Goal: Task Accomplishment & Management: Manage account settings

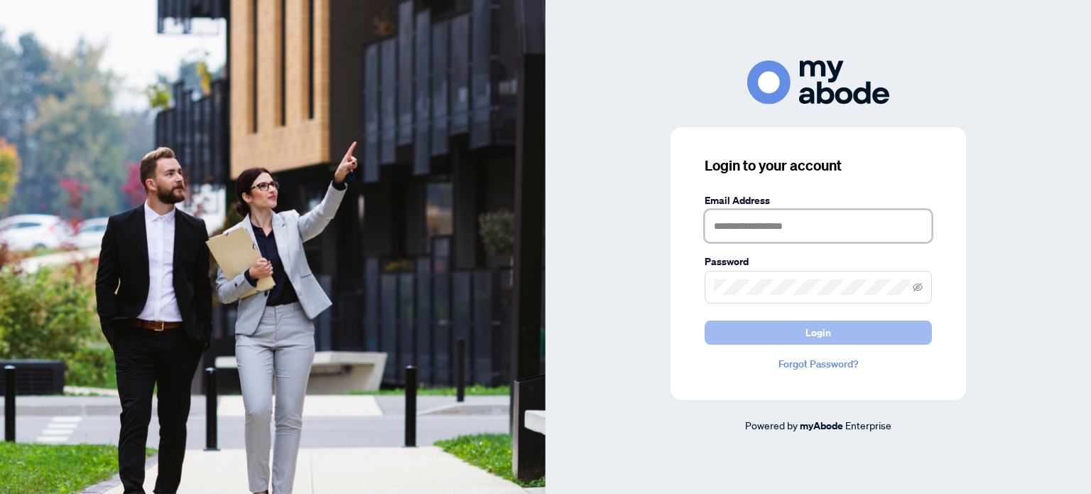
type input "**********"
click at [767, 328] on button "Login" at bounding box center [818, 332] width 227 height 24
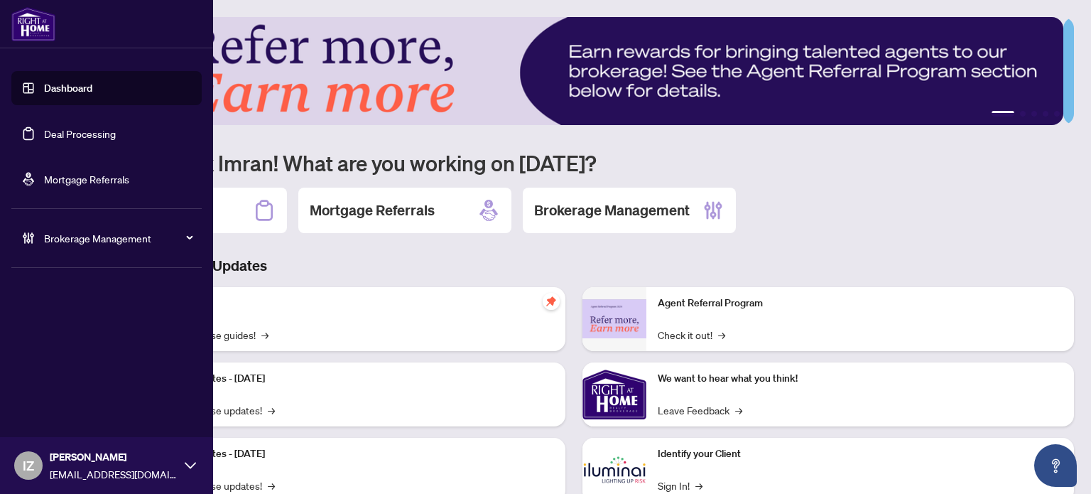
click at [44, 127] on link "Deal Processing" at bounding box center [80, 133] width 72 height 13
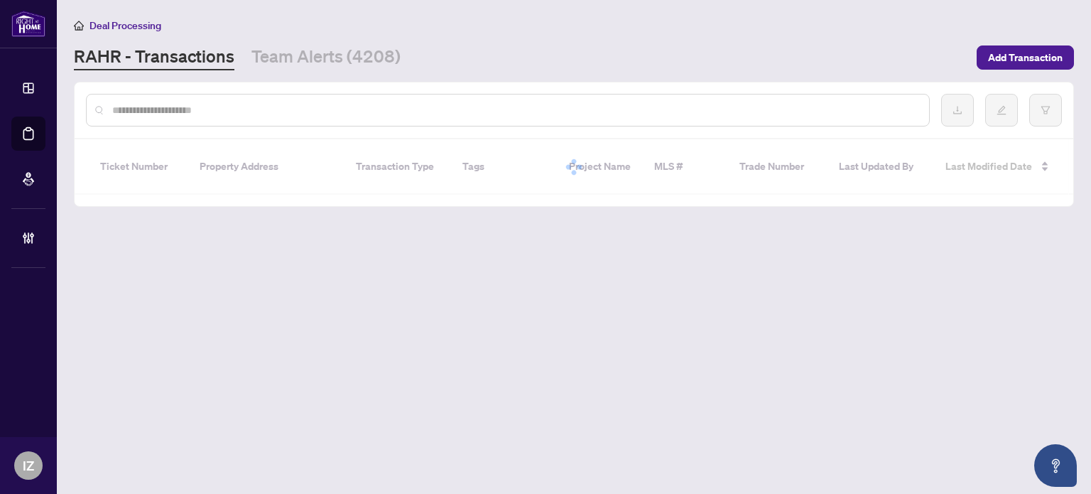
click at [318, 110] on input "text" at bounding box center [514, 110] width 805 height 16
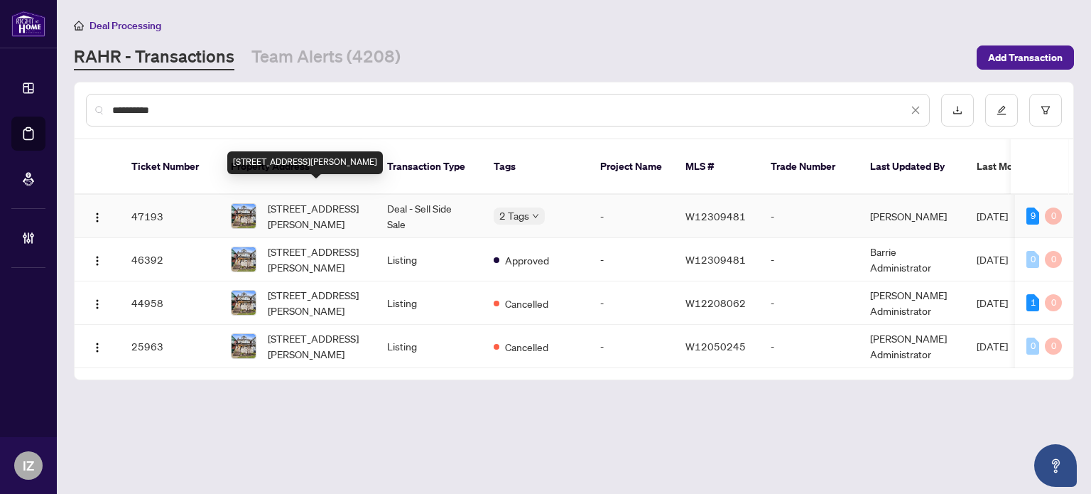
type input "**********"
click at [342, 200] on span "[STREET_ADDRESS][PERSON_NAME]" at bounding box center [316, 215] width 97 height 31
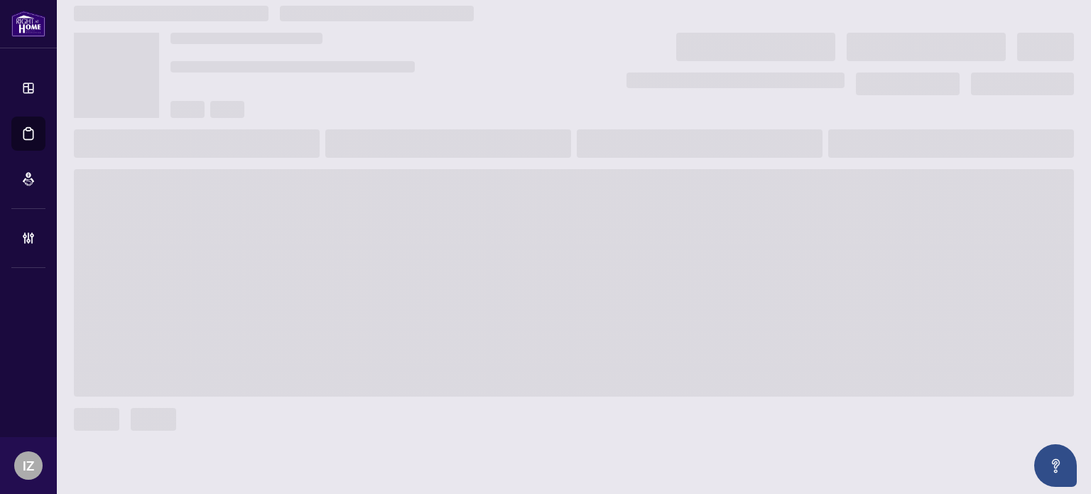
scroll to position [14, 0]
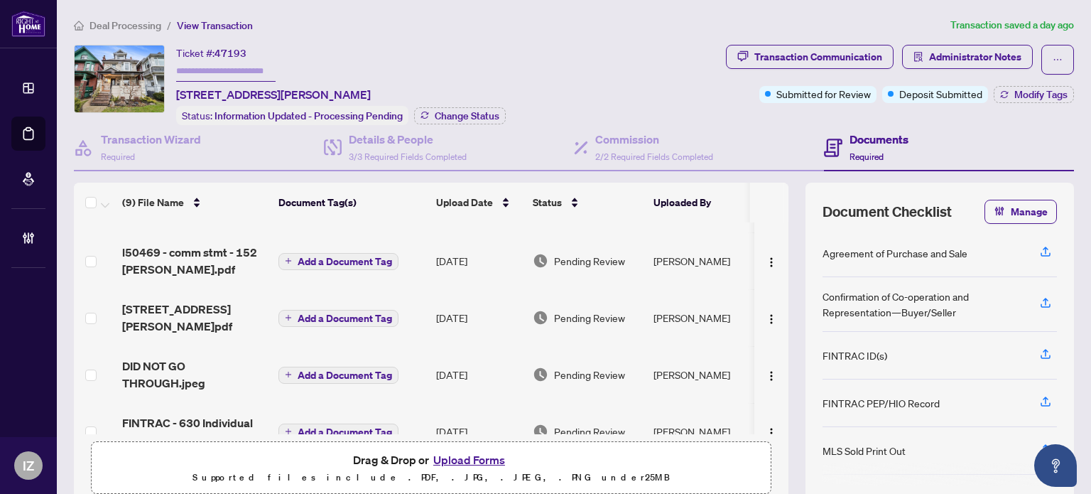
scroll to position [71, 0]
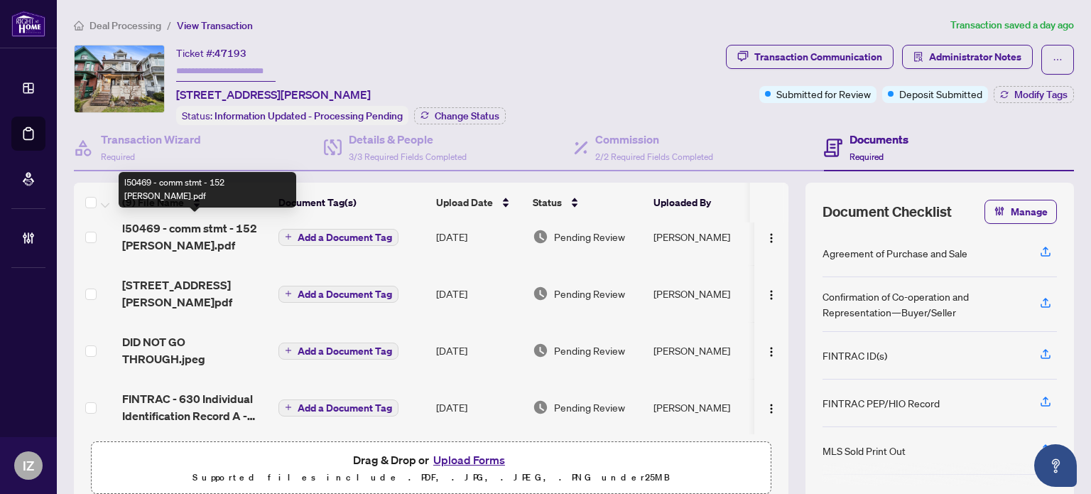
click at [191, 231] on span "l50469 - comm stmt - 152 [PERSON_NAME].pdf" at bounding box center [194, 236] width 145 height 34
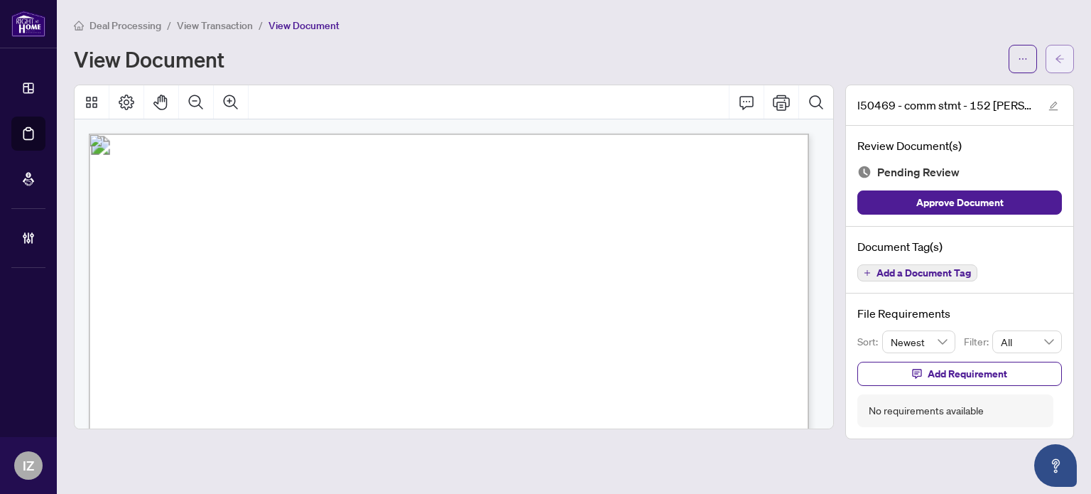
click at [1055, 59] on icon "arrow-left" at bounding box center [1060, 59] width 10 height 10
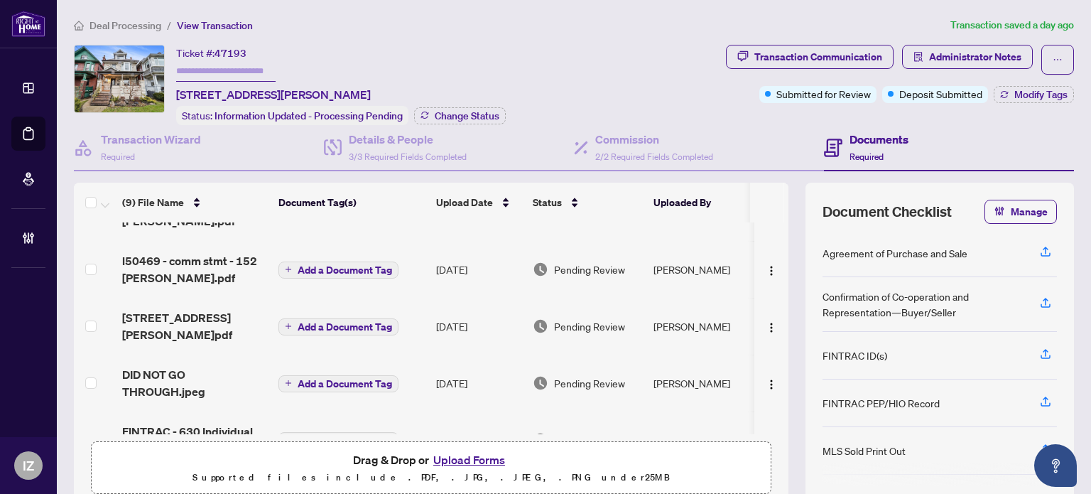
scroll to position [71, 0]
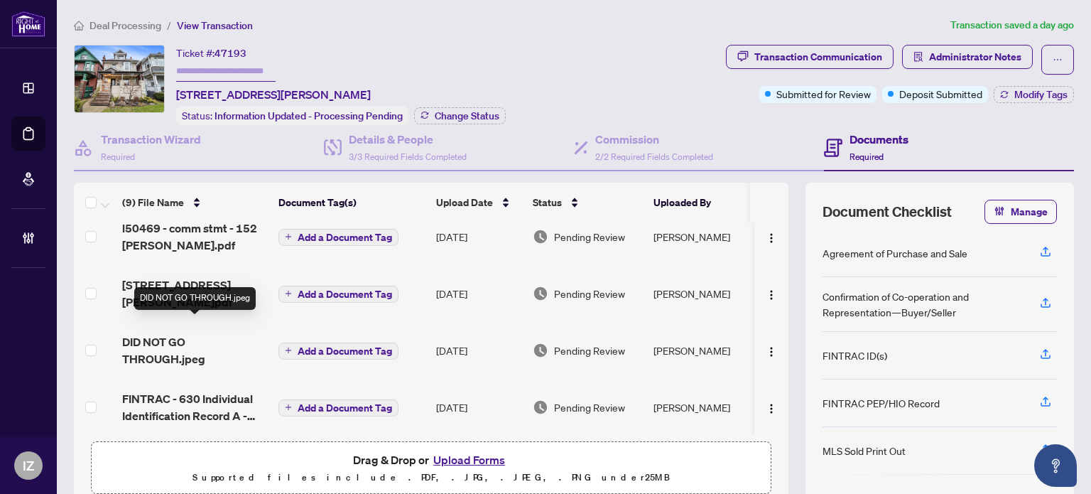
click at [148, 342] on span "DID NOT GO THROUGH.jpeg" at bounding box center [194, 350] width 145 height 34
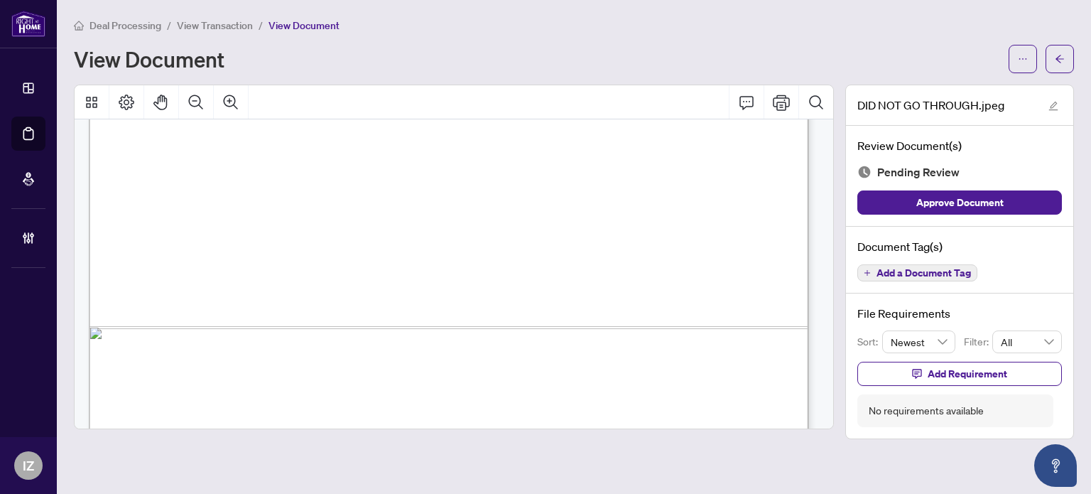
scroll to position [737, 0]
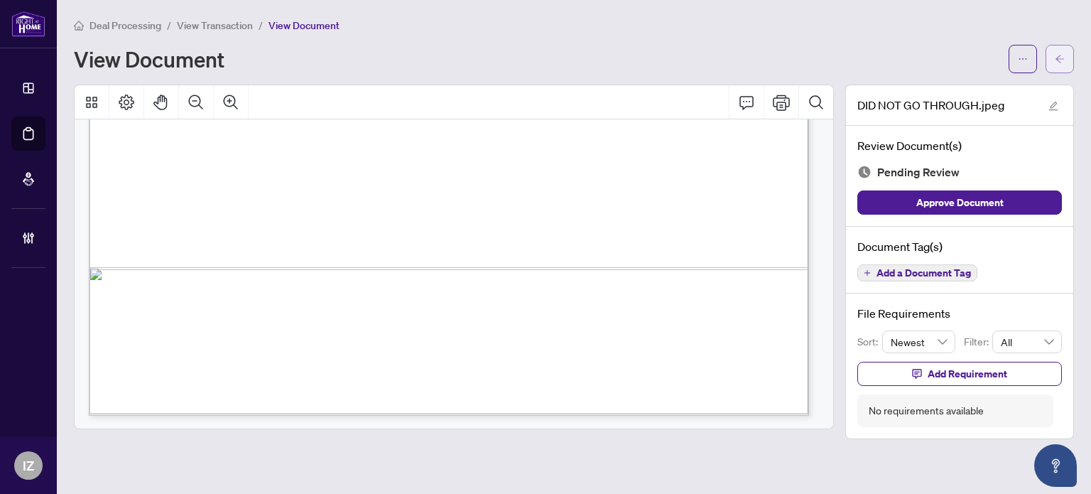
click at [1065, 65] on button "button" at bounding box center [1060, 59] width 28 height 28
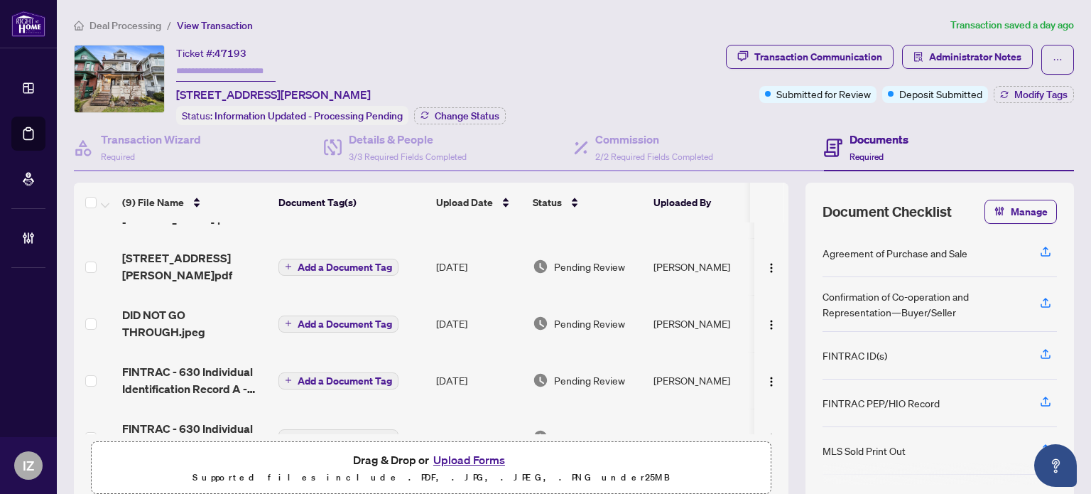
scroll to position [142, 0]
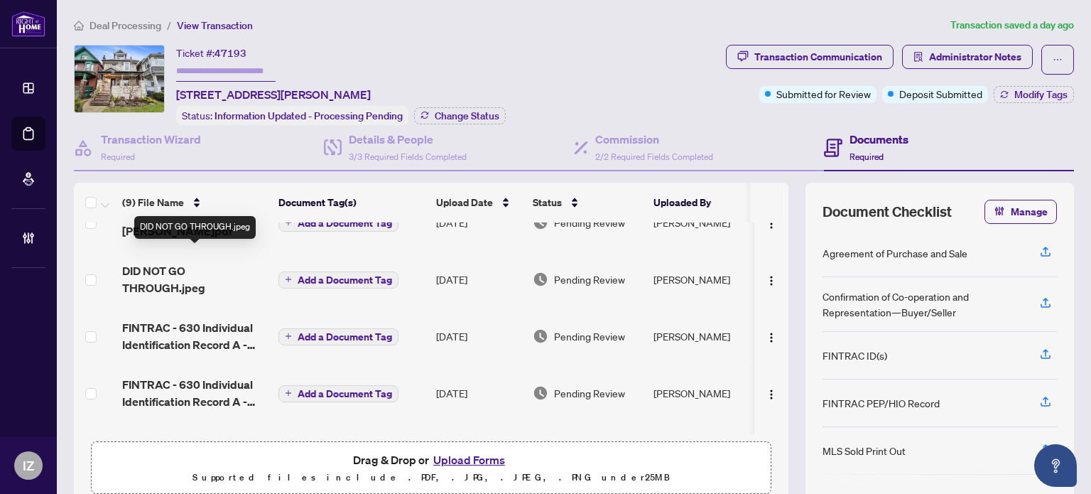
click at [134, 281] on span "DID NOT GO THROUGH.jpeg" at bounding box center [194, 279] width 145 height 34
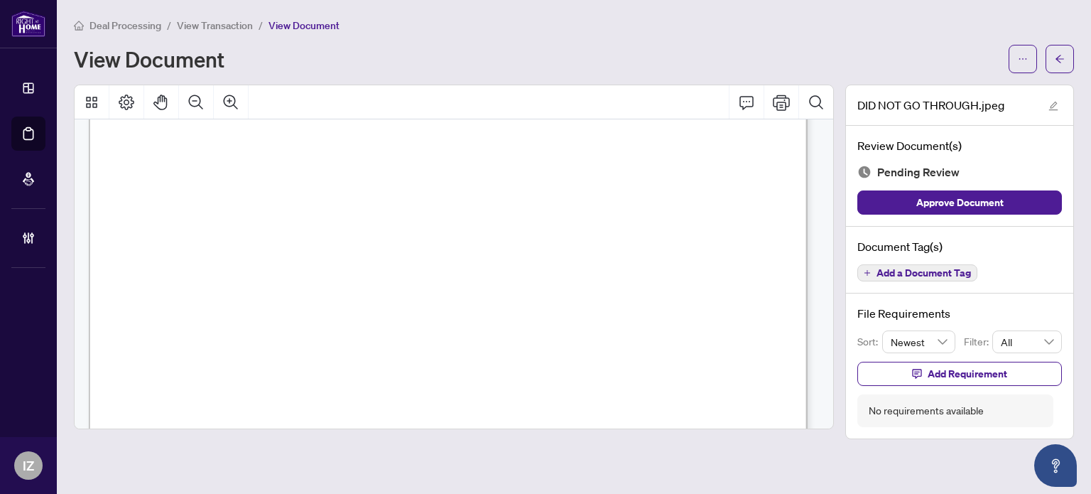
scroll to position [426, 0]
click at [1055, 67] on span "button" at bounding box center [1060, 59] width 10 height 23
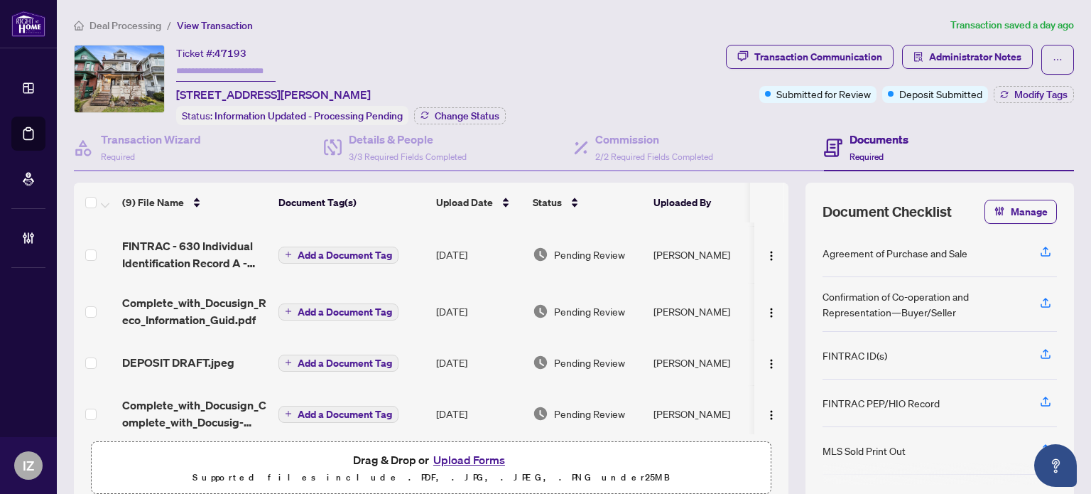
scroll to position [281, 0]
click at [212, 353] on span "DEPOSIT DRAFT.jpeg" at bounding box center [178, 361] width 112 height 17
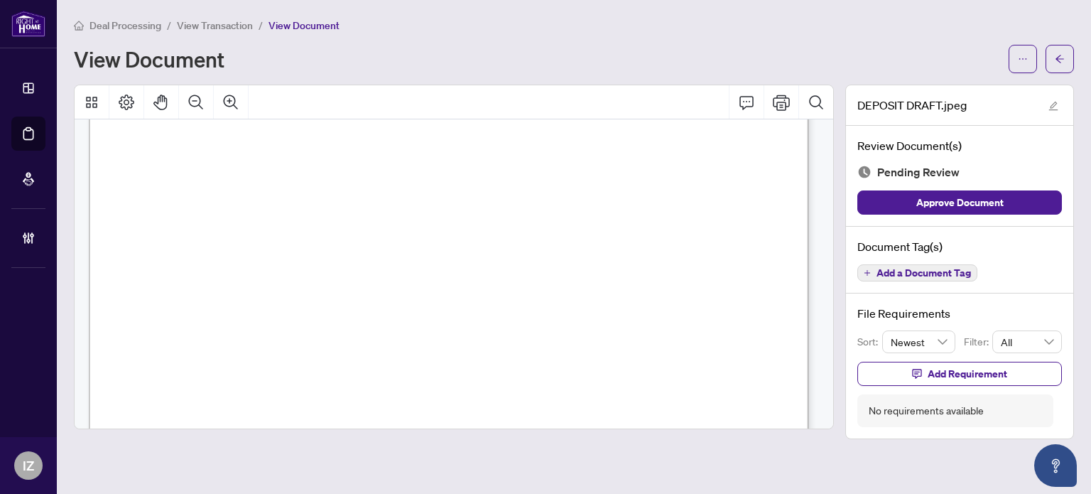
scroll to position [355, 0]
click at [1056, 49] on span "button" at bounding box center [1060, 59] width 10 height 23
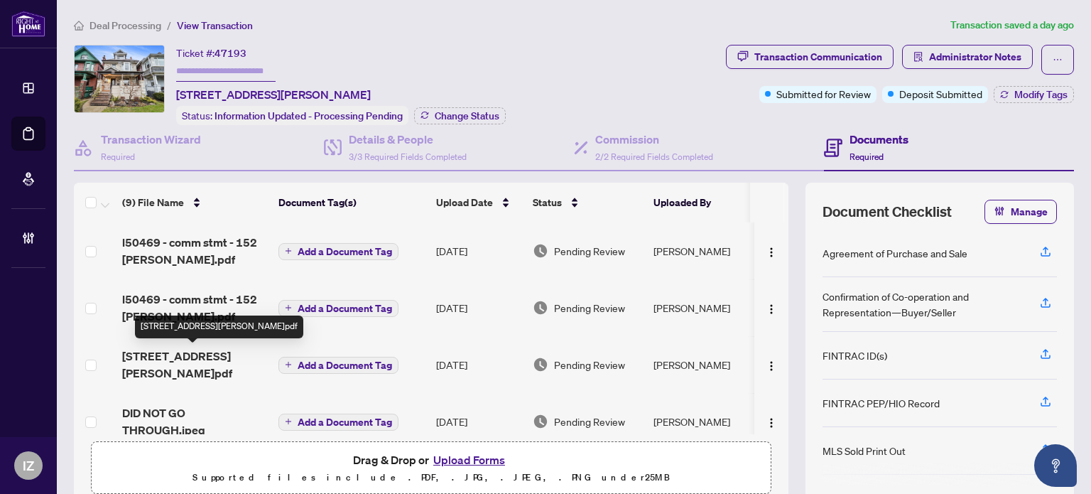
click at [198, 349] on span "[STREET_ADDRESS][PERSON_NAME]pdf" at bounding box center [194, 364] width 145 height 34
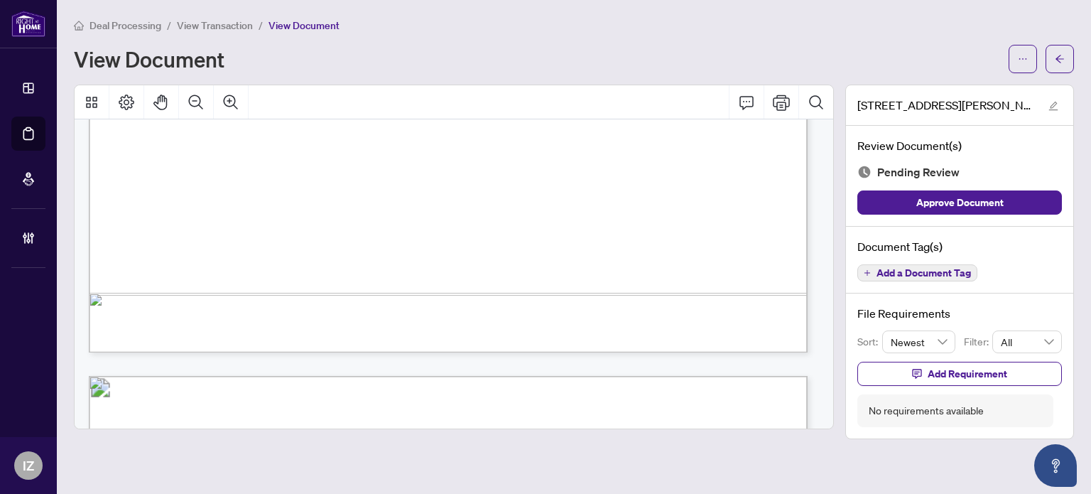
scroll to position [639, 0]
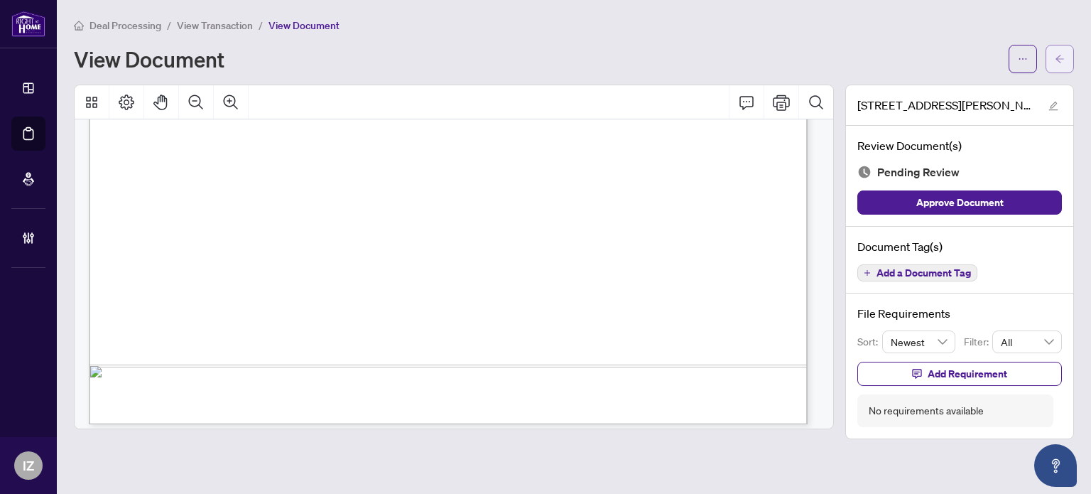
click at [1055, 56] on icon "arrow-left" at bounding box center [1060, 59] width 10 height 10
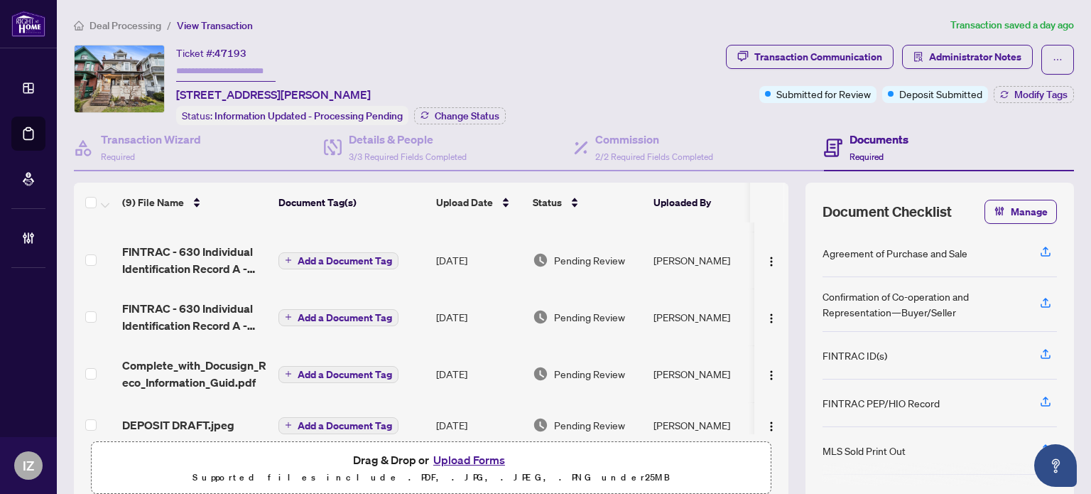
scroll to position [281, 0]
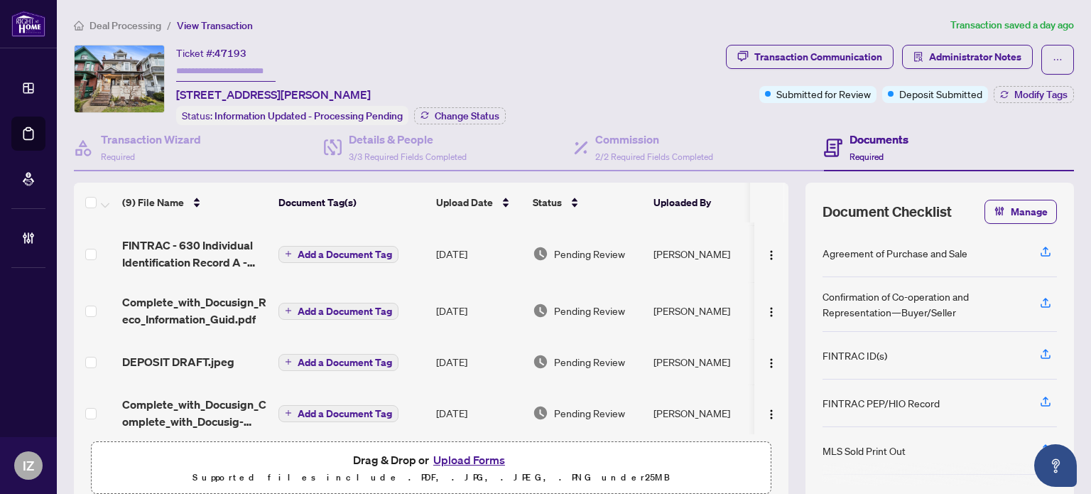
drag, startPoint x: 464, startPoint y: 440, endPoint x: 457, endPoint y: 416, distance: 25.0
click at [464, 442] on span "Drag & Drop or Upload Forms Supported files include .PDF, .JPG, .JPEG, .PNG und…" at bounding box center [431, 468] width 679 height 53
click at [188, 354] on span "DEPOSIT DRAFT.jpeg" at bounding box center [178, 361] width 112 height 17
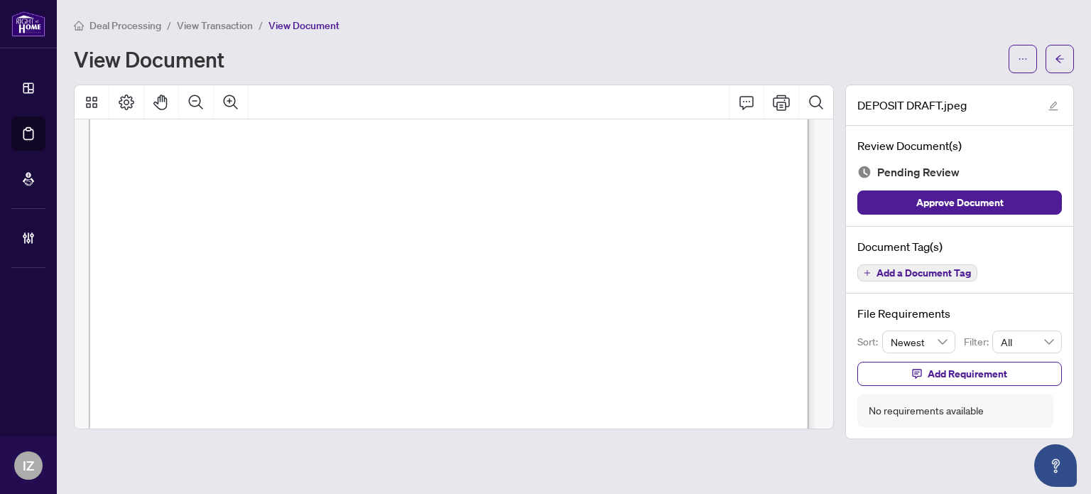
scroll to position [355, 0]
click at [1065, 60] on button "button" at bounding box center [1060, 59] width 28 height 28
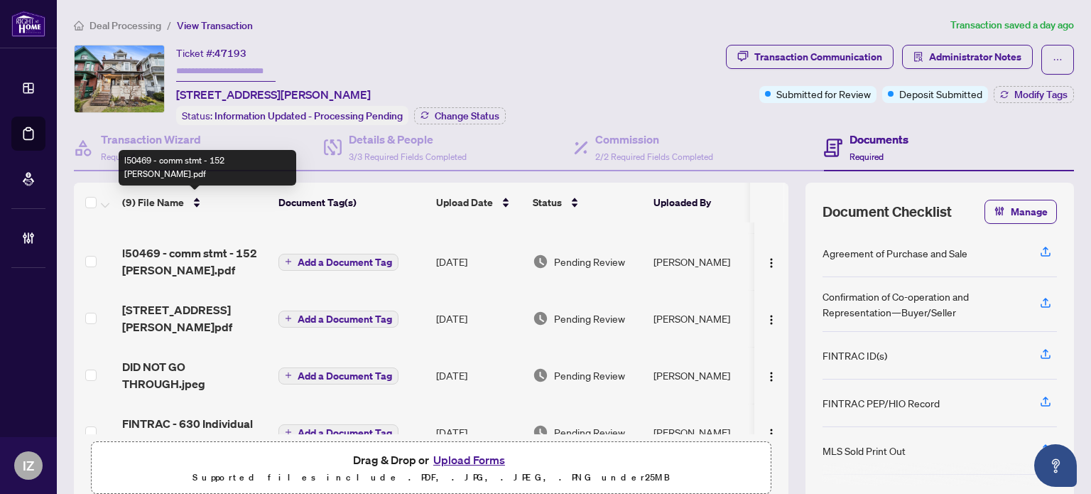
scroll to position [71, 0]
